Goal: Transaction & Acquisition: Download file/media

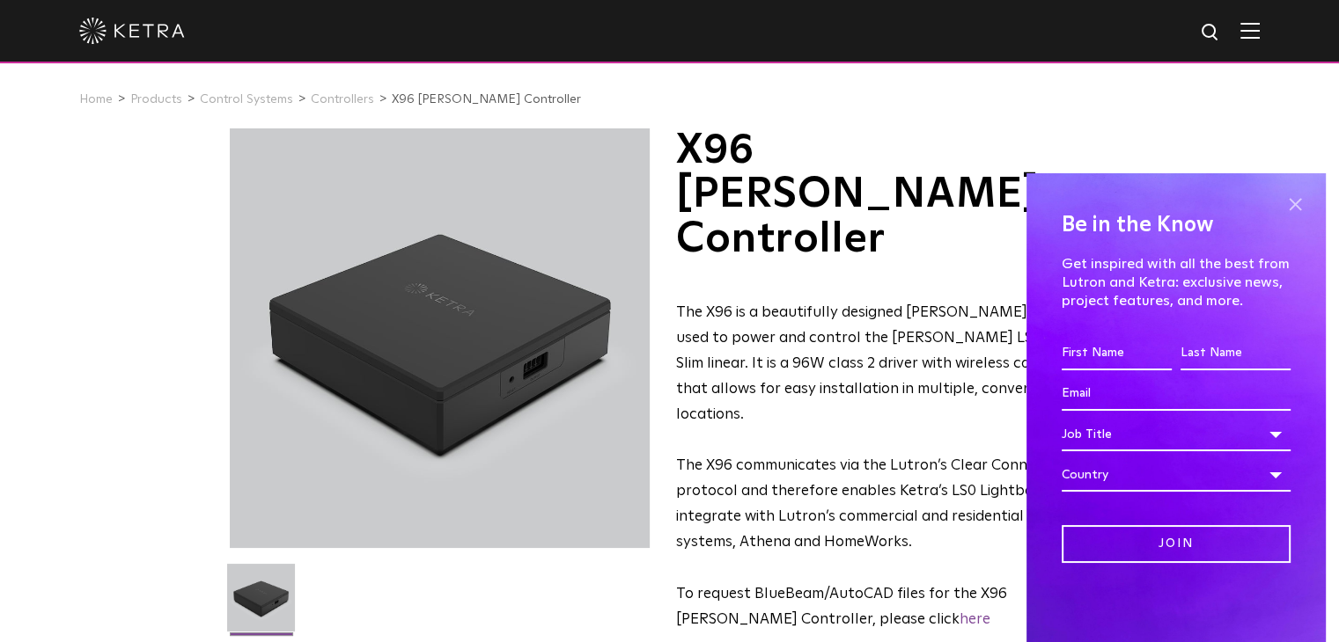
click at [1295, 202] on span at bounding box center [1294, 204] width 26 height 26
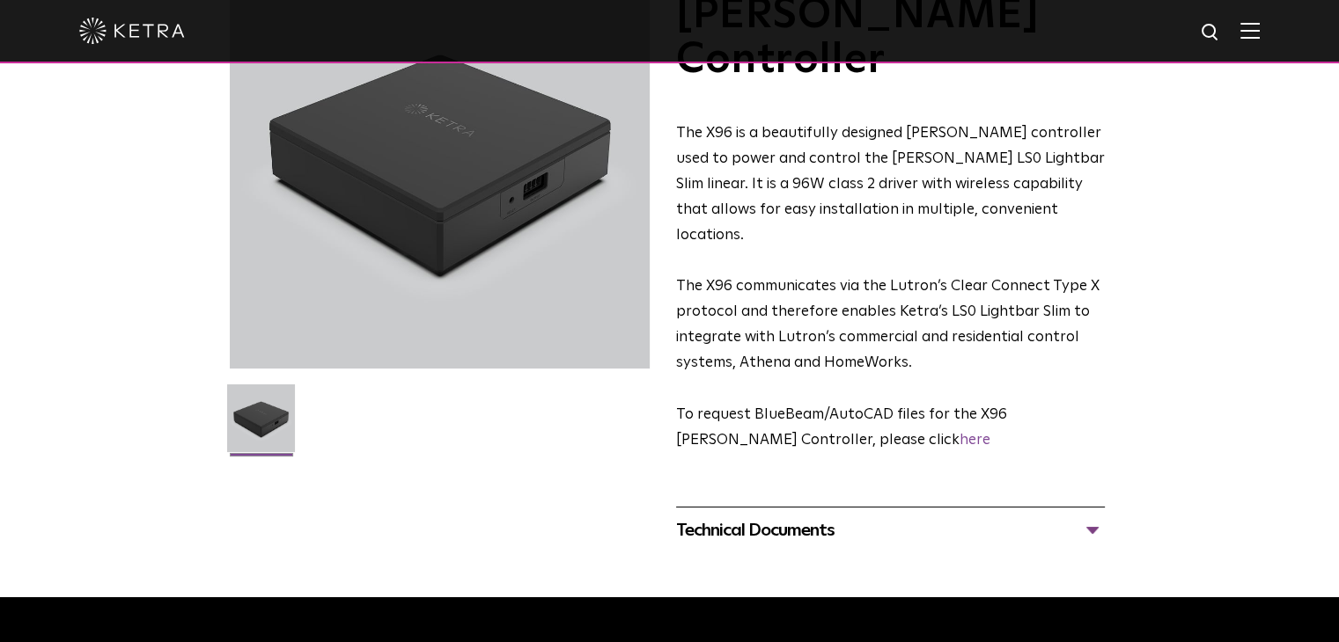
scroll to position [284, 0]
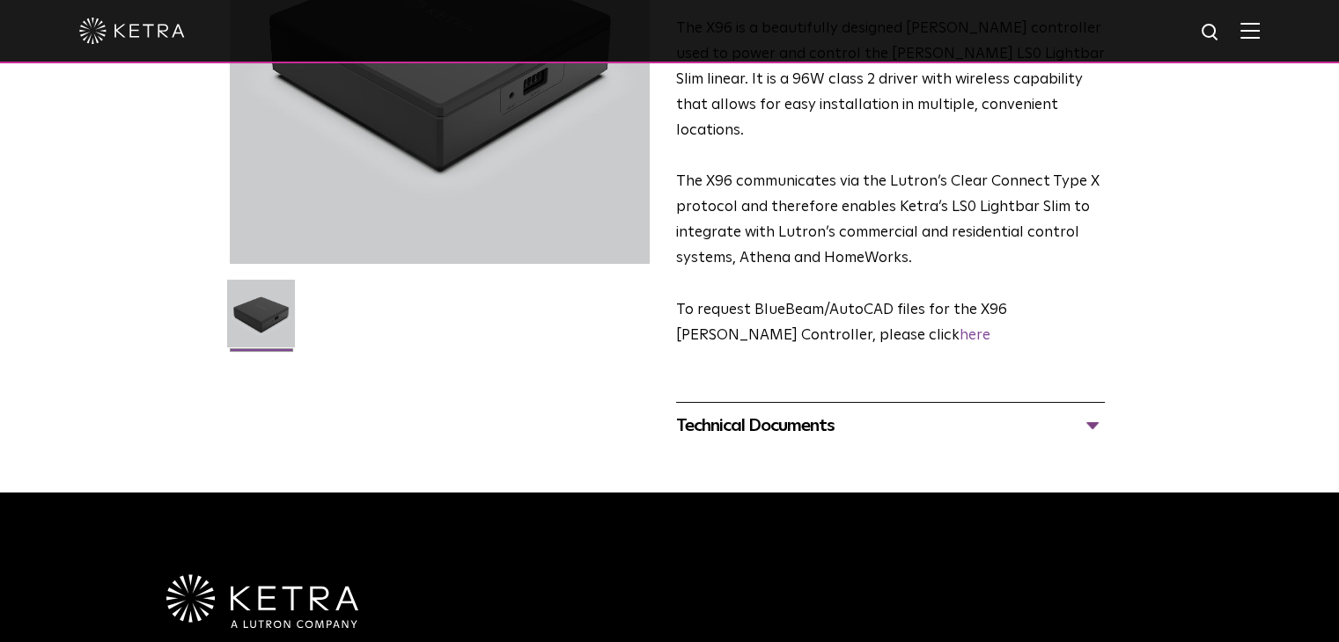
click at [1092, 412] on div "Technical Documents" at bounding box center [890, 426] width 429 height 28
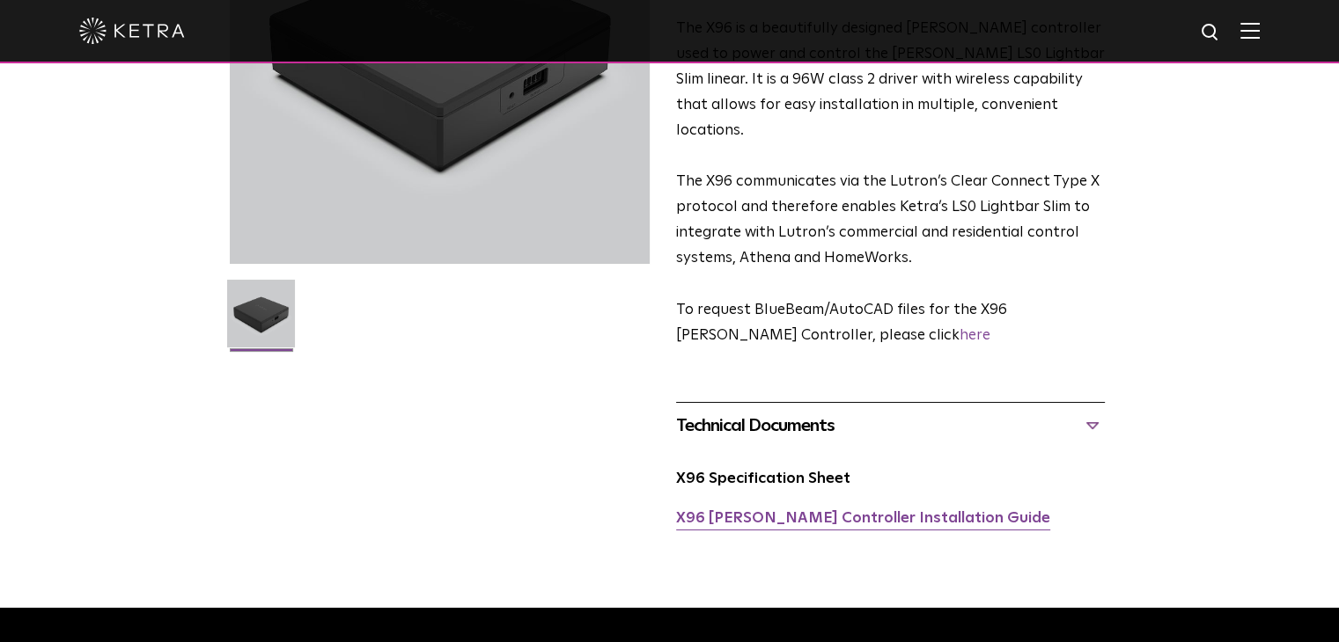
click at [808, 511] on link "X96 Ketra Controller Installation Guide" at bounding box center [863, 518] width 374 height 15
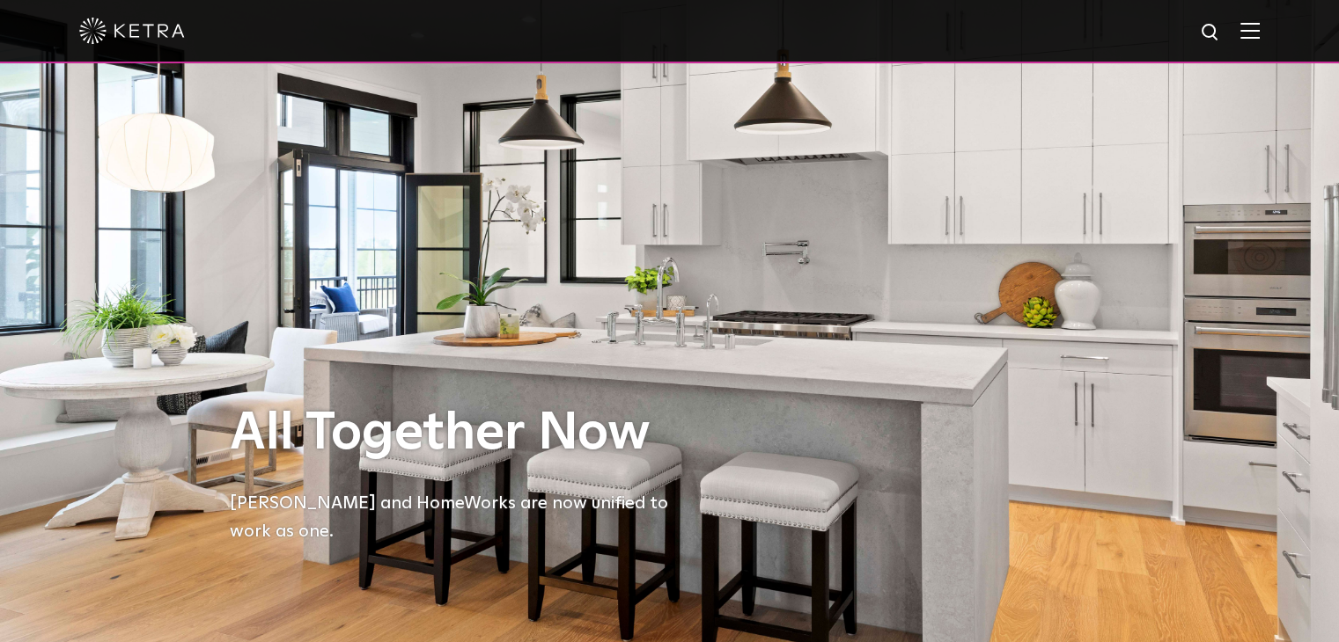
scroll to position [528, 0]
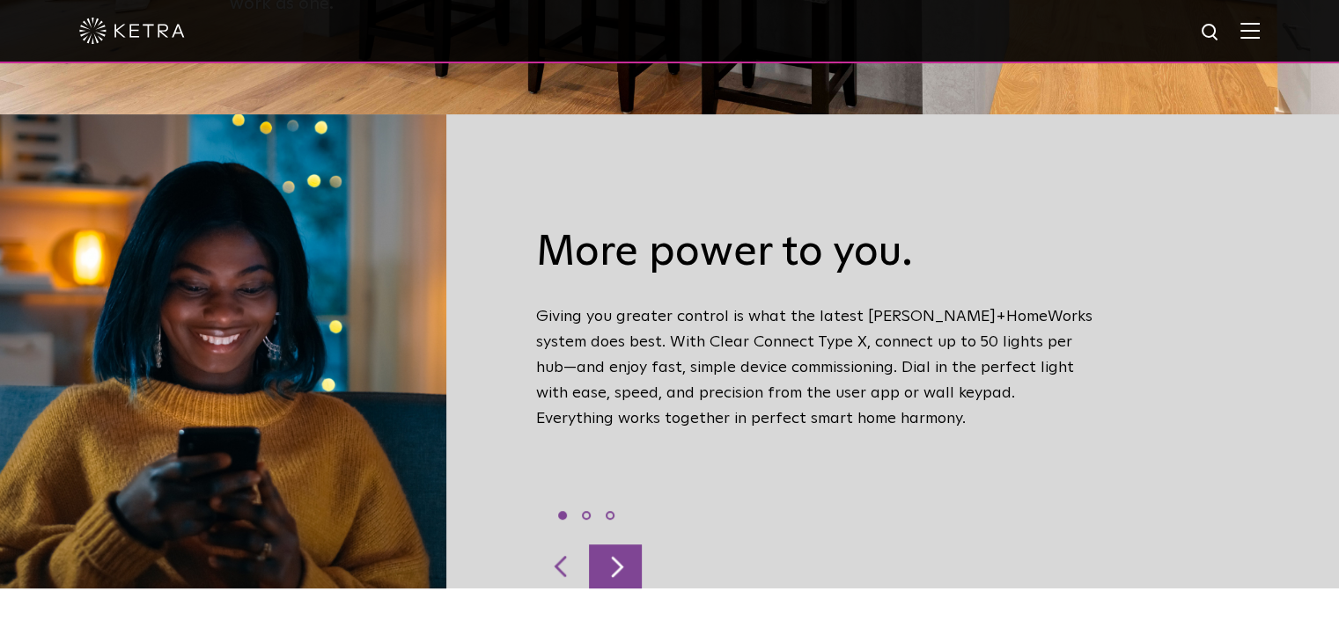
click at [616, 545] on div at bounding box center [615, 567] width 53 height 44
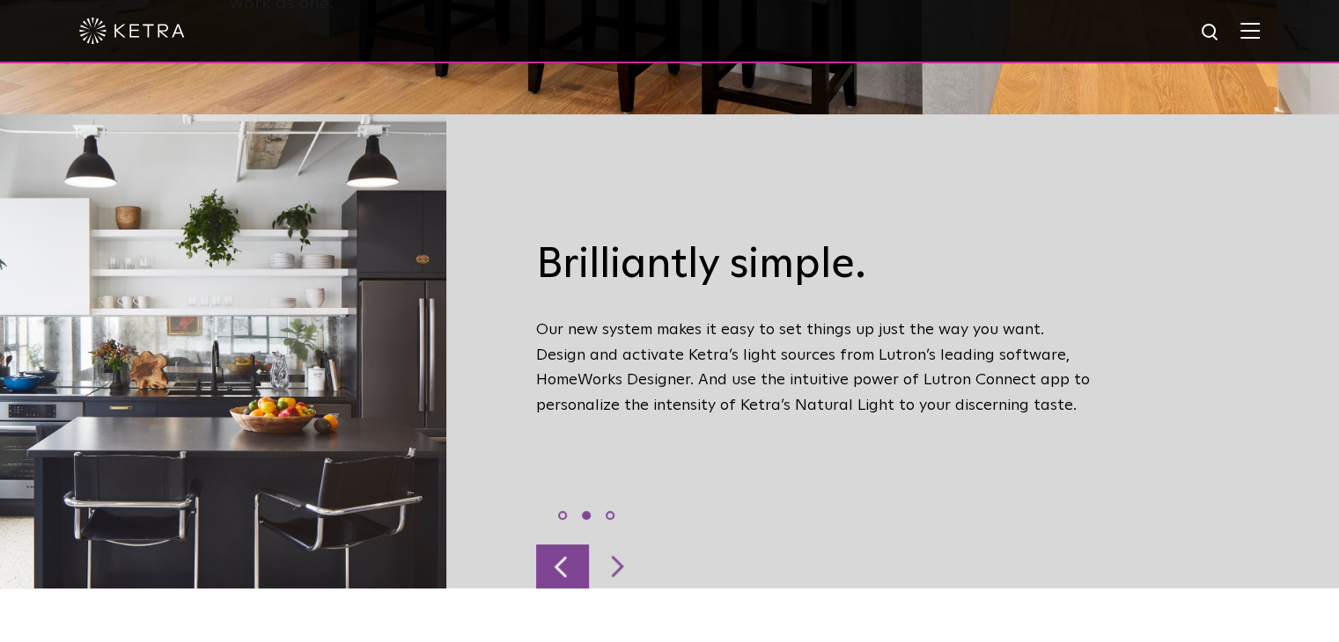
click at [577, 547] on div at bounding box center [562, 567] width 53 height 44
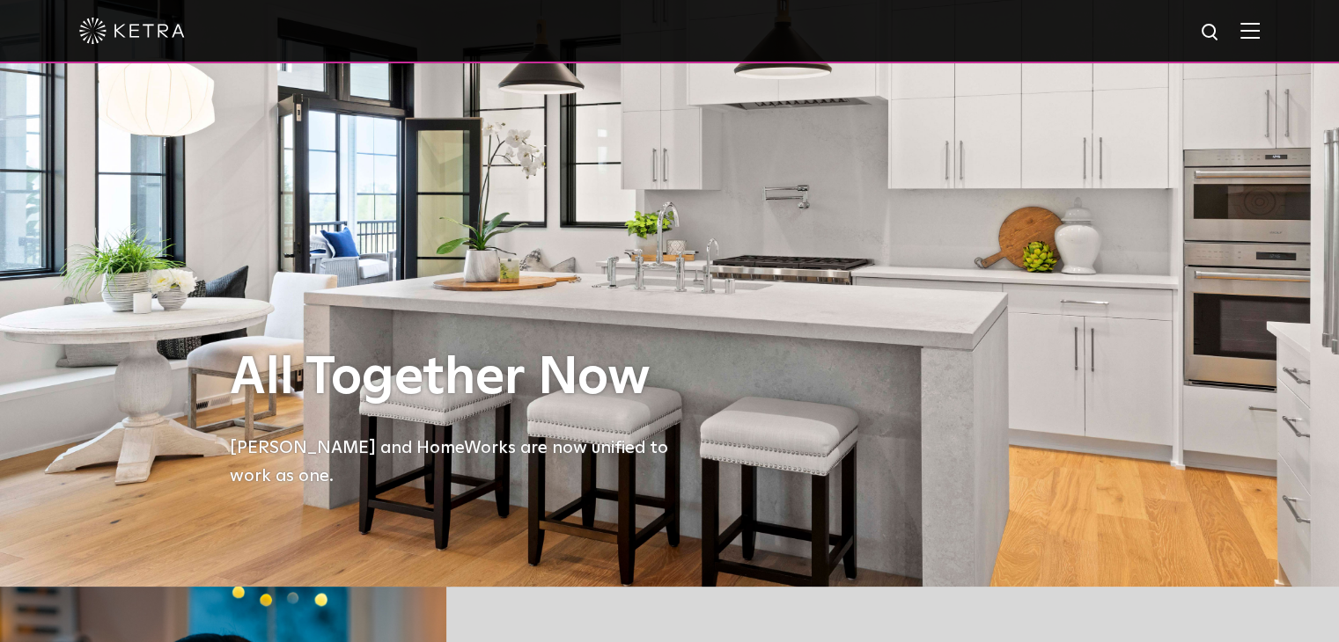
scroll to position [0, 0]
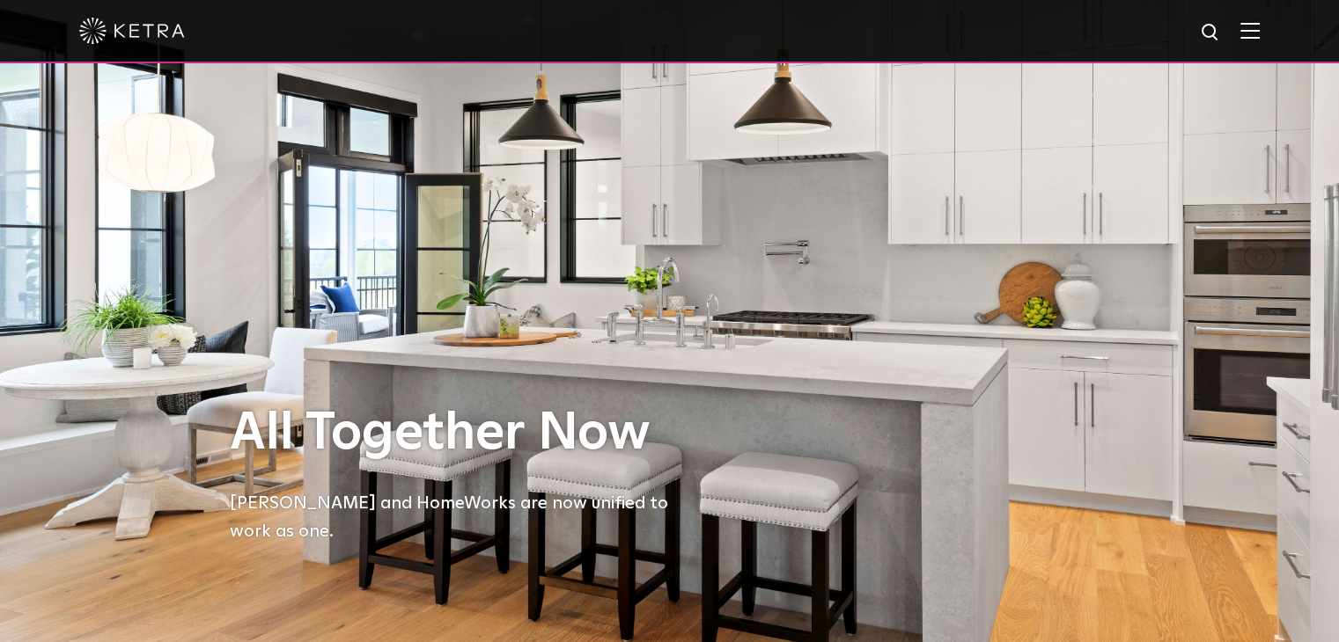
click at [149, 33] on img at bounding box center [132, 31] width 106 height 26
